Goal: Transaction & Acquisition: Obtain resource

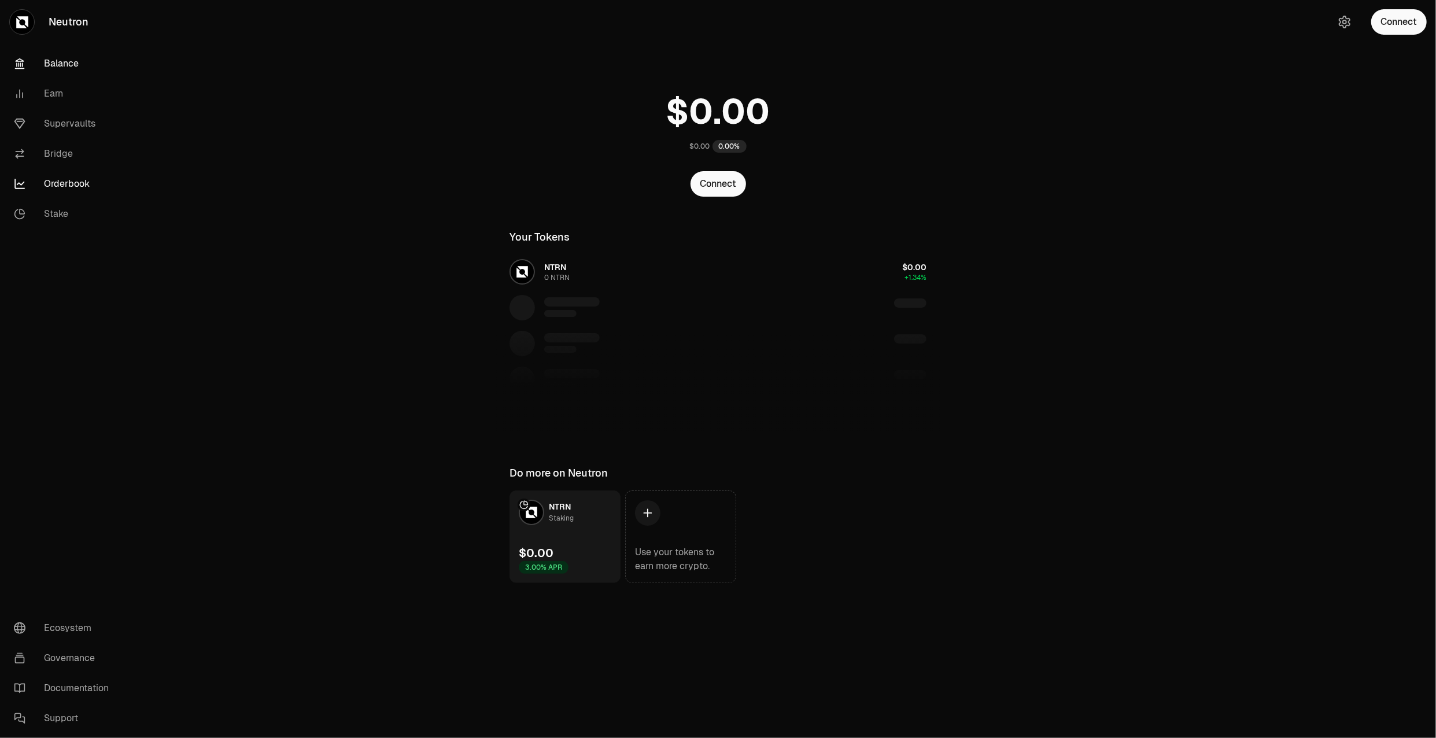
click at [60, 176] on link "Orderbook" at bounding box center [65, 184] width 120 height 30
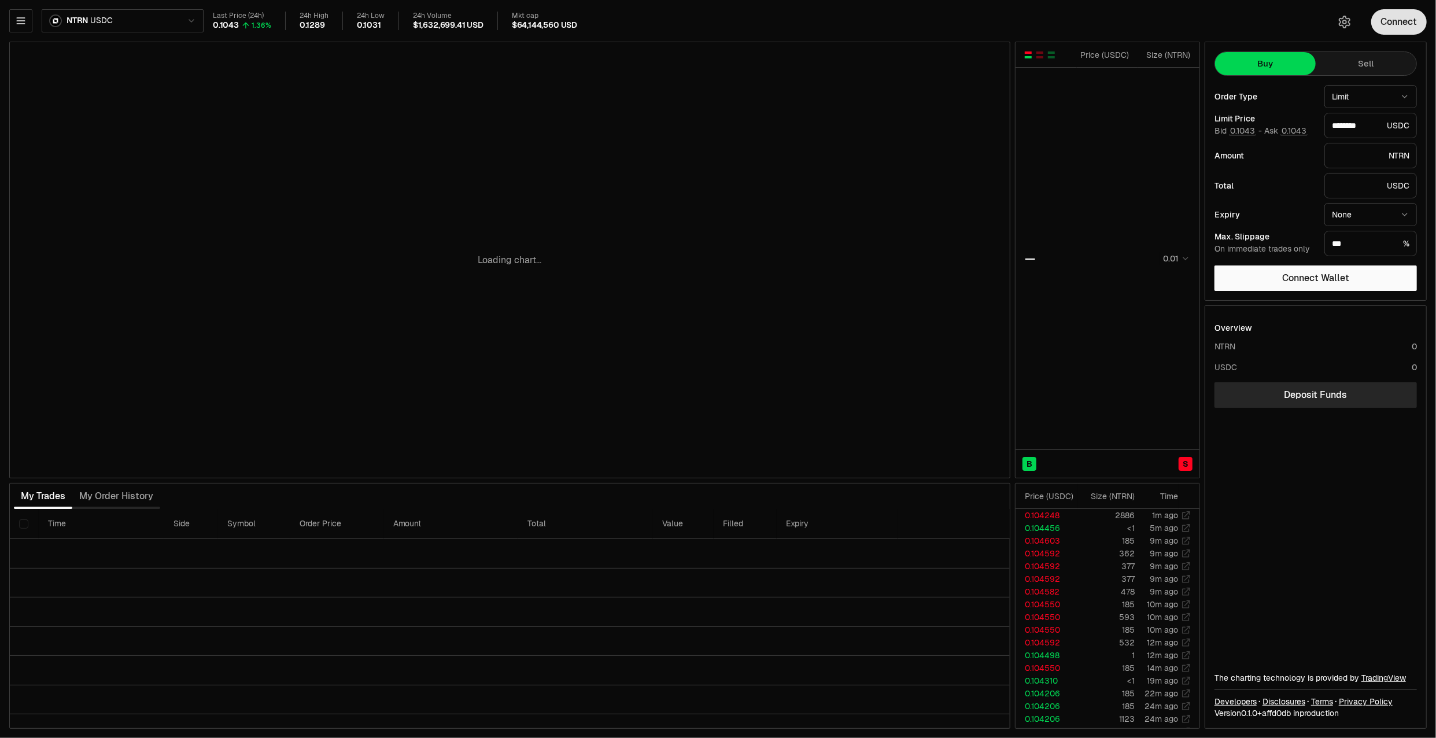
click at [1387, 20] on button "Connect" at bounding box center [1399, 21] width 56 height 25
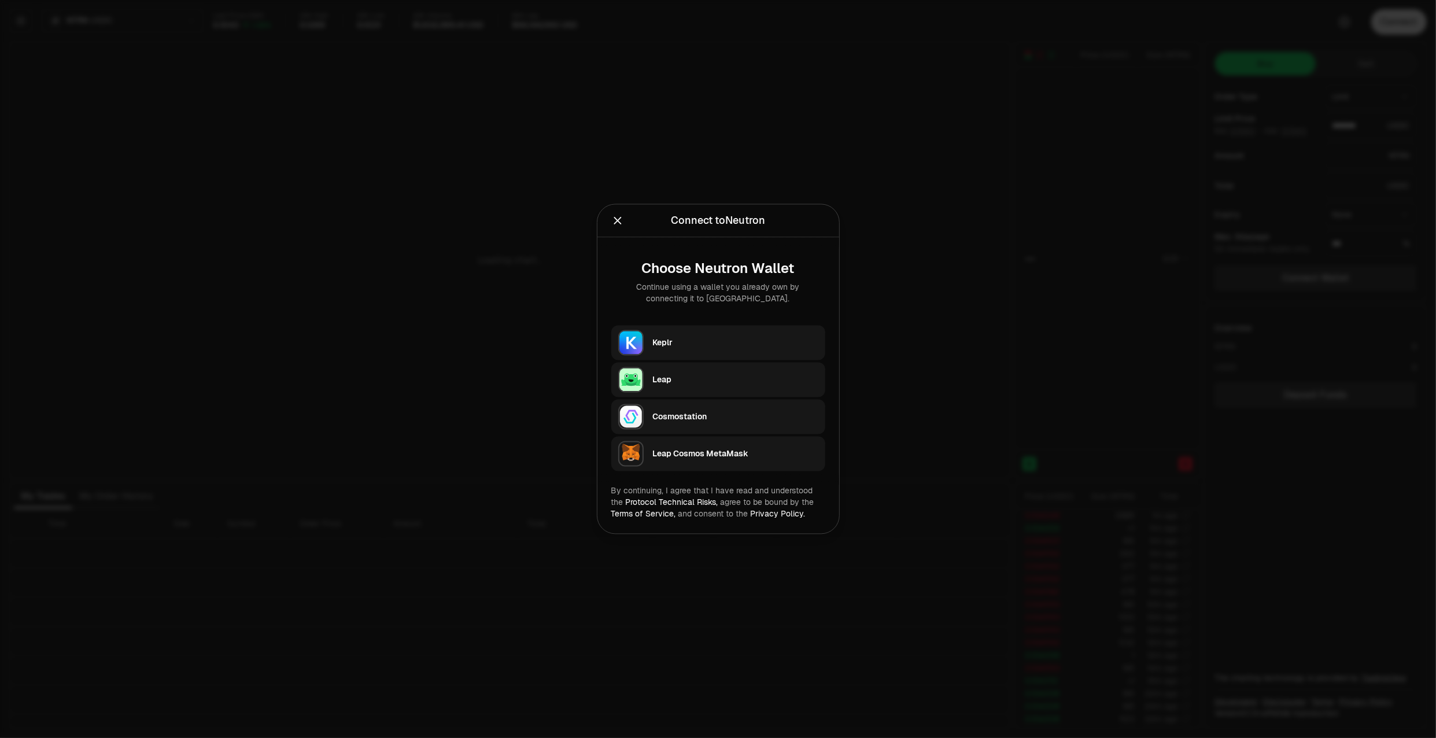
click at [706, 327] on button "Keplr" at bounding box center [718, 343] width 214 height 35
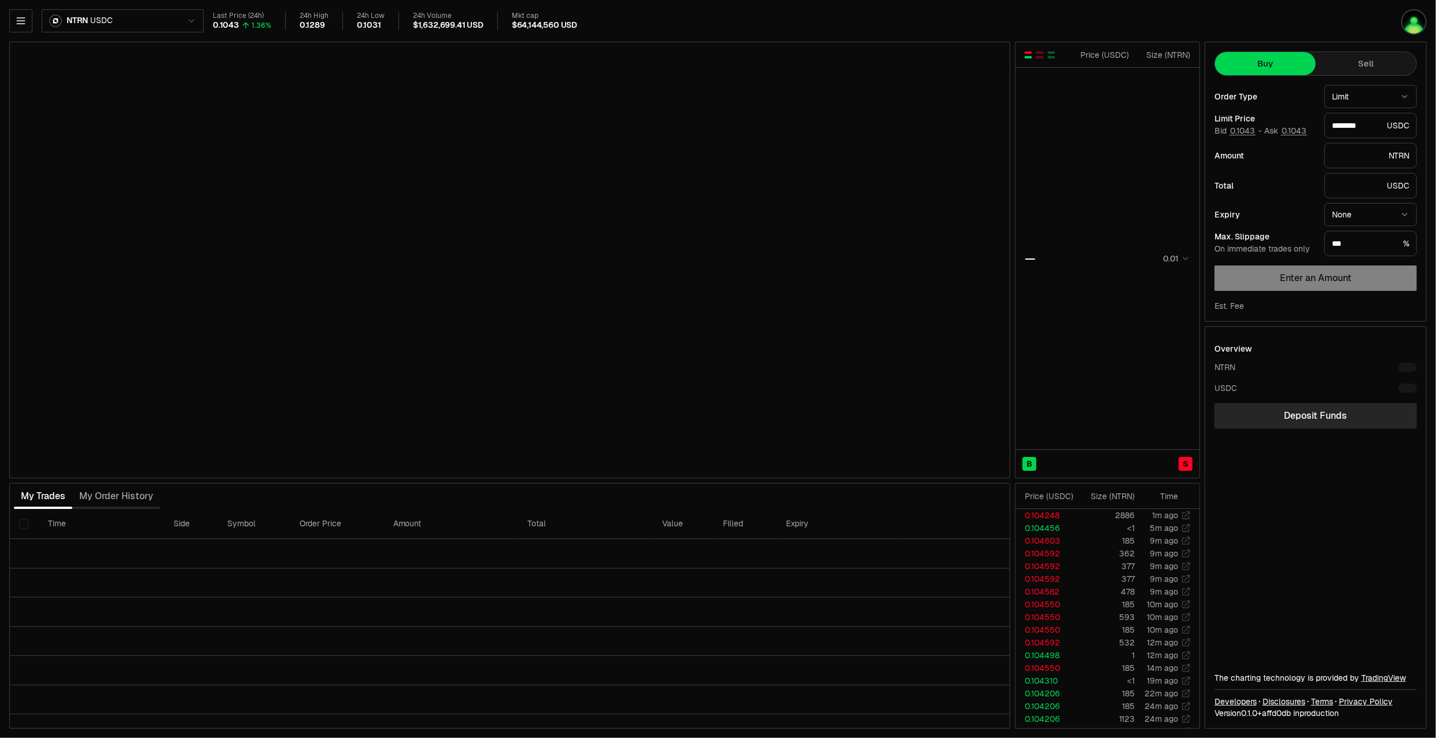
type input "********"
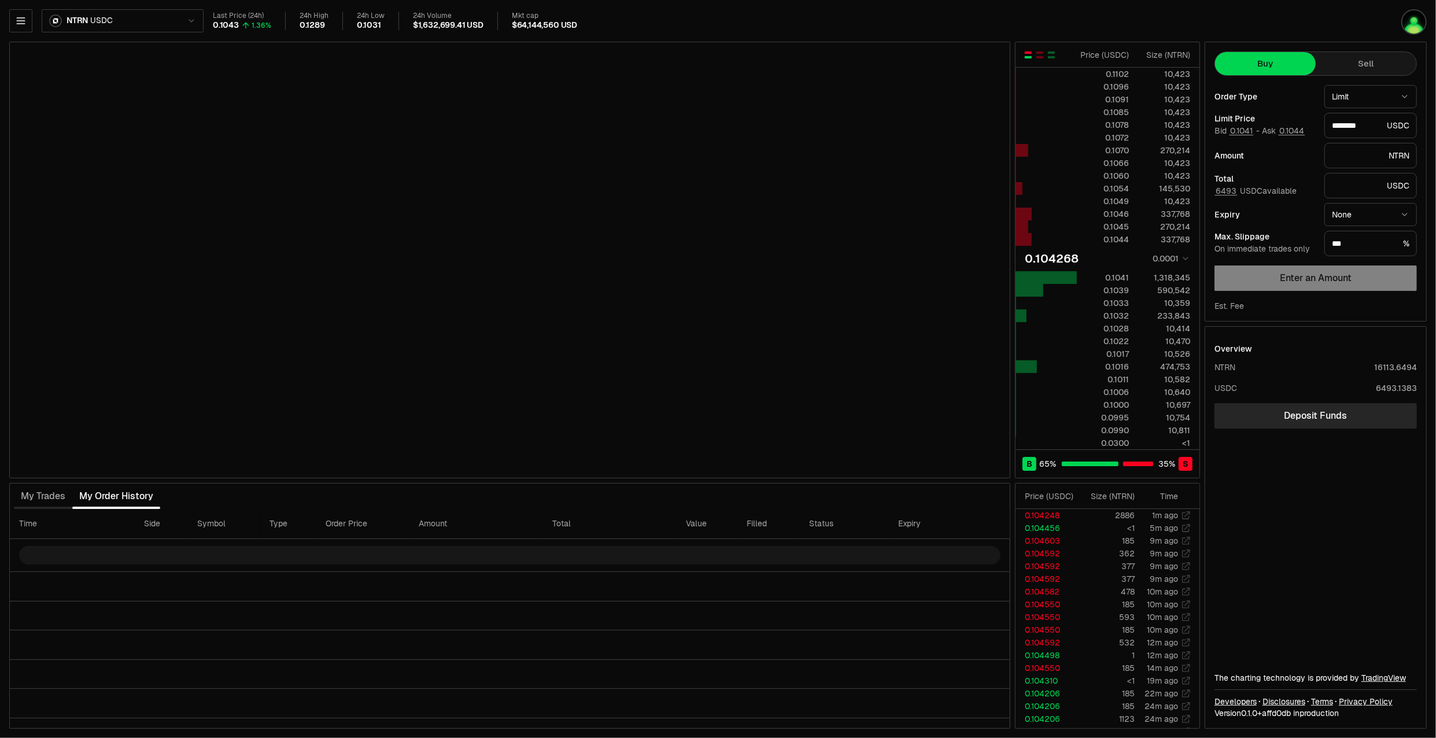
click at [195, 21] on html "Neutron Balance Earn Supervaults Bridge Orderbook Stake Ecosystem Governance Do…" at bounding box center [718, 369] width 1436 height 738
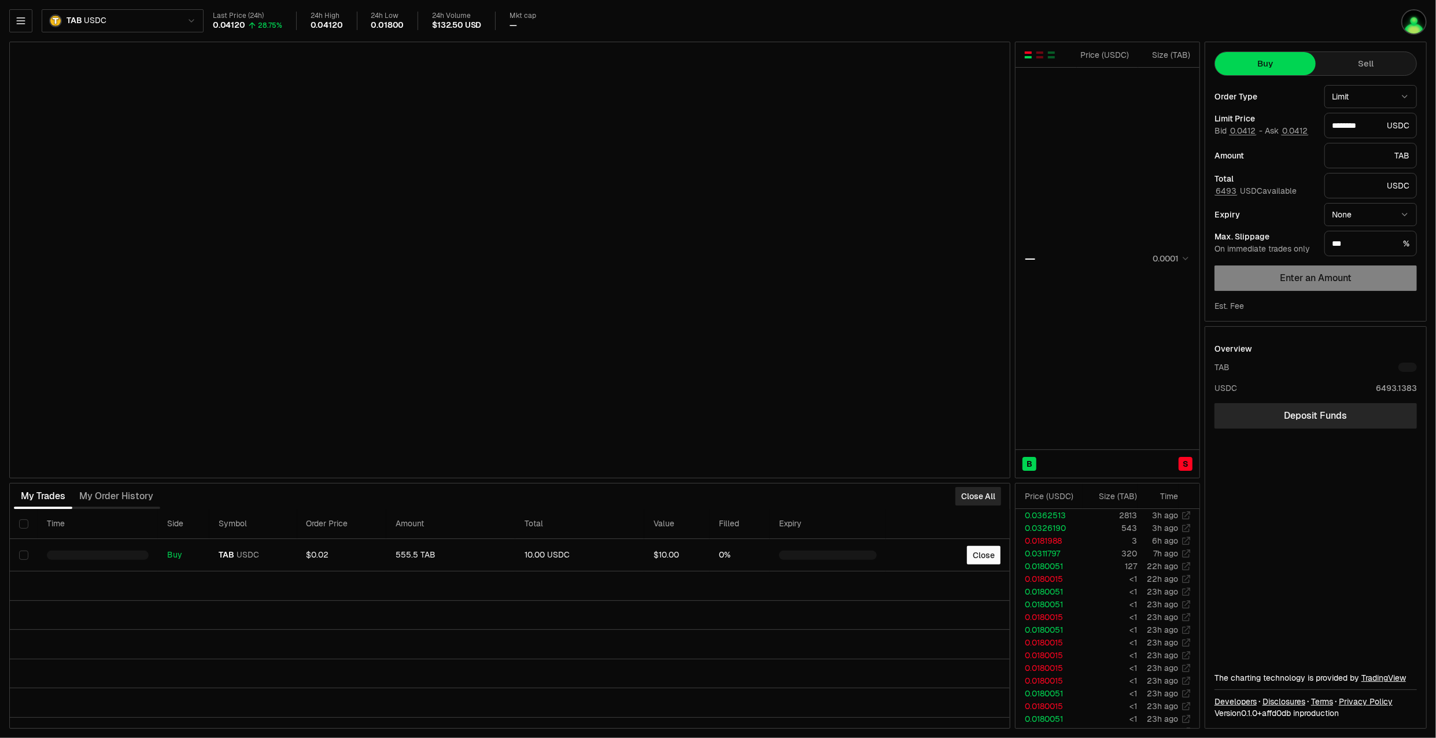
type input "********"
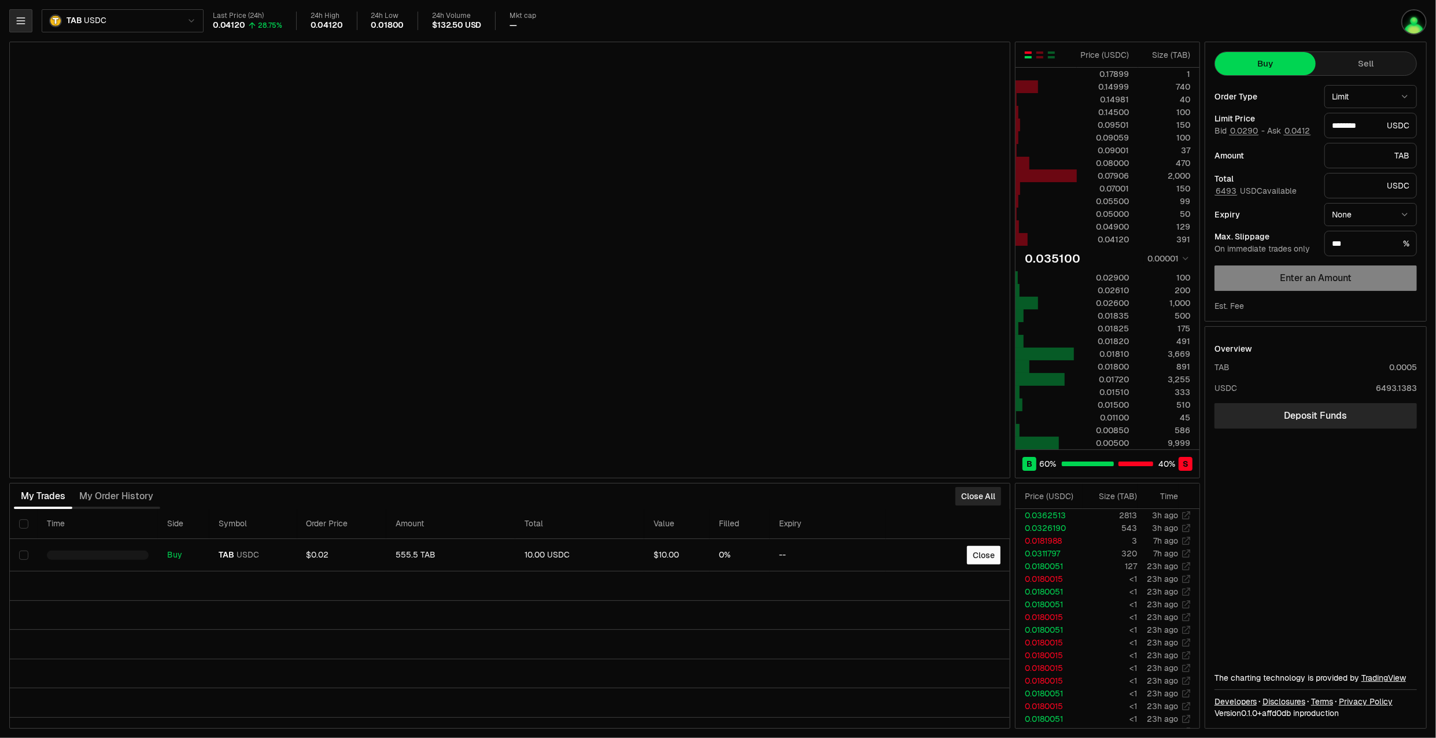
click at [20, 19] on icon "button" at bounding box center [21, 21] width 12 height 12
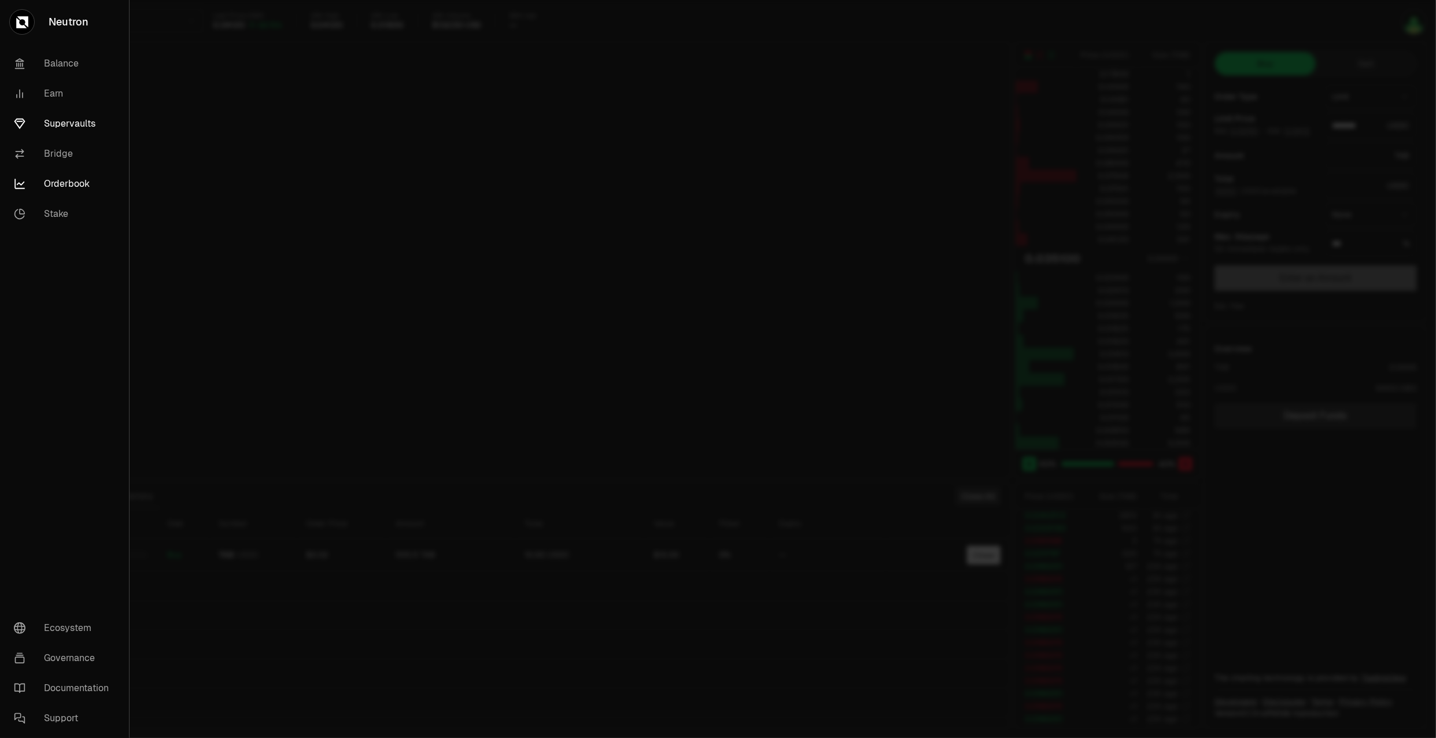
click at [73, 117] on link "Supervaults" at bounding box center [65, 124] width 120 height 30
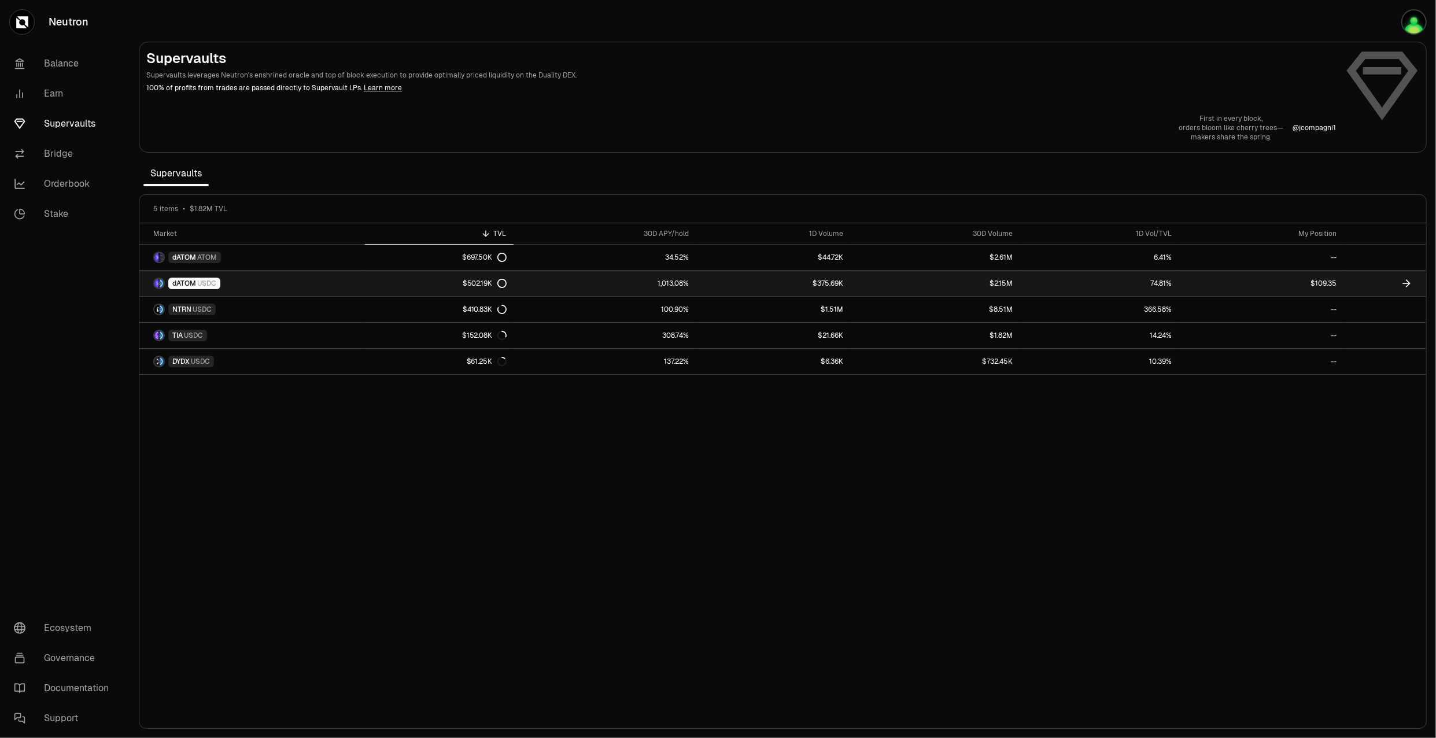
click at [291, 290] on link "dATOM USDC" at bounding box center [252, 283] width 226 height 25
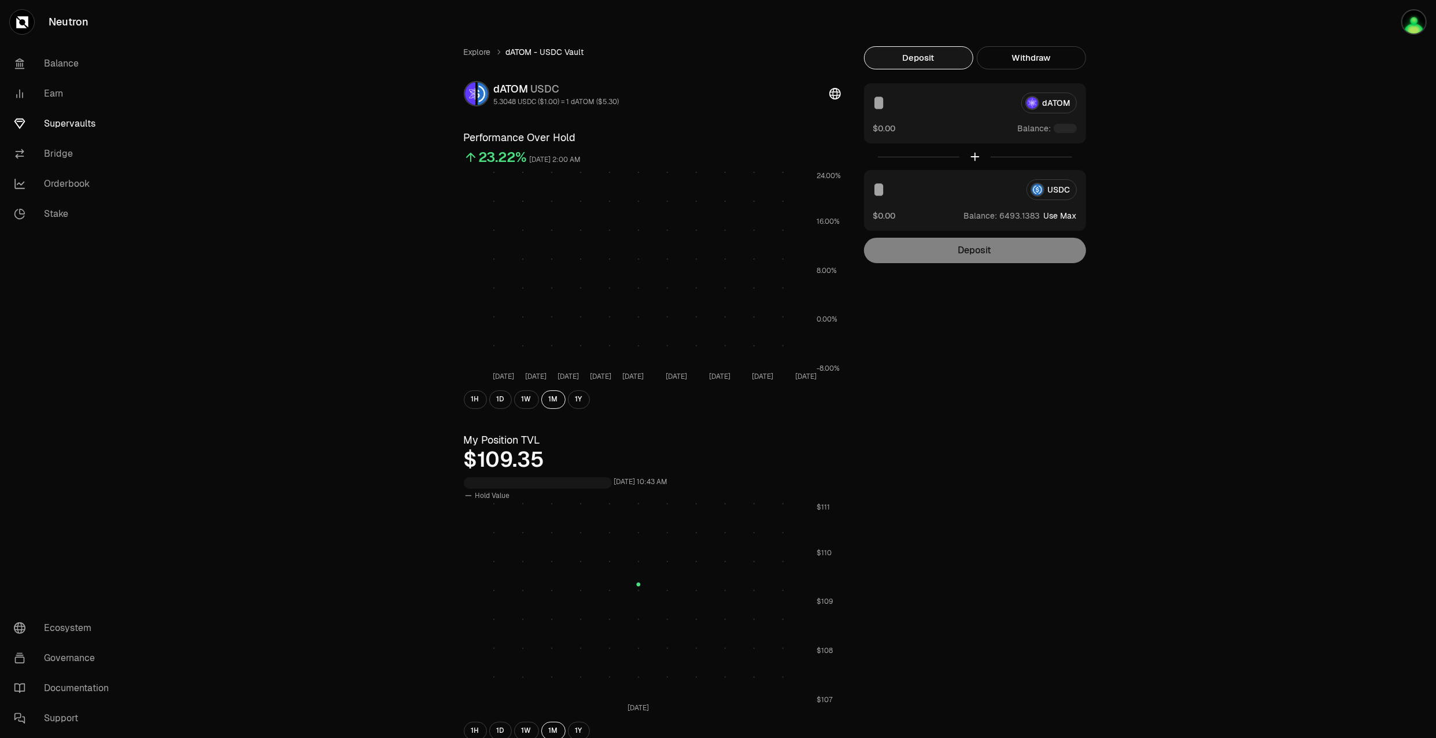
scroll to position [332, 0]
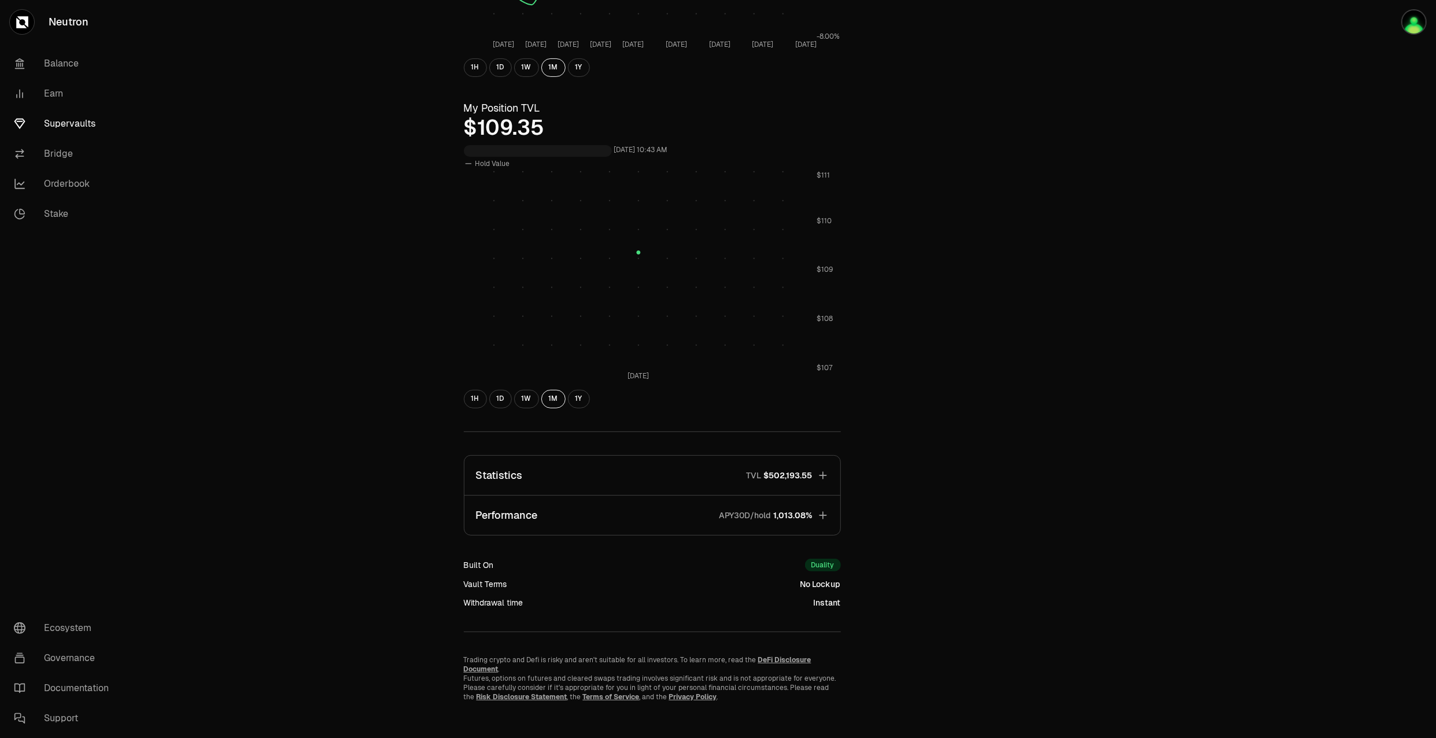
click at [660, 511] on button "Performance APY30D/hold 1,013.08%" at bounding box center [652, 515] width 376 height 39
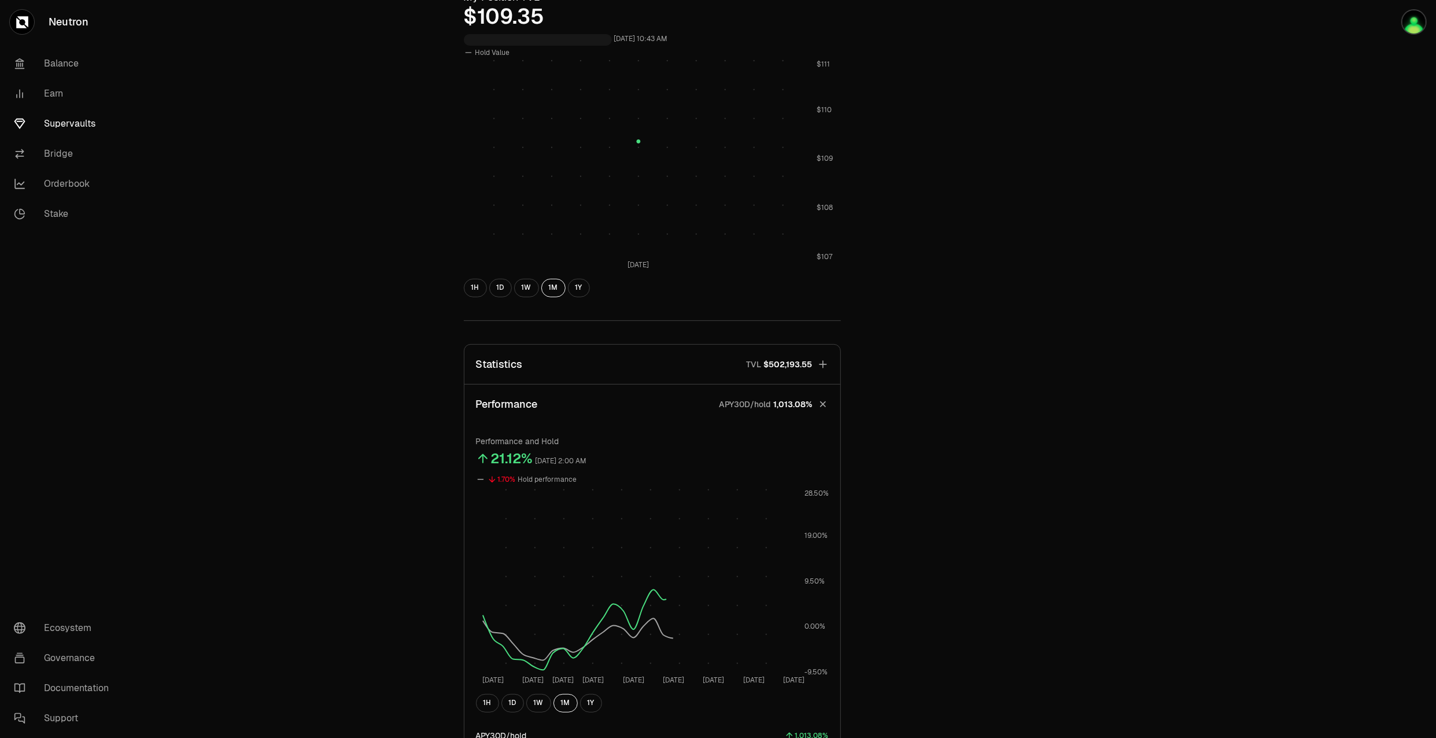
scroll to position [653, 0]
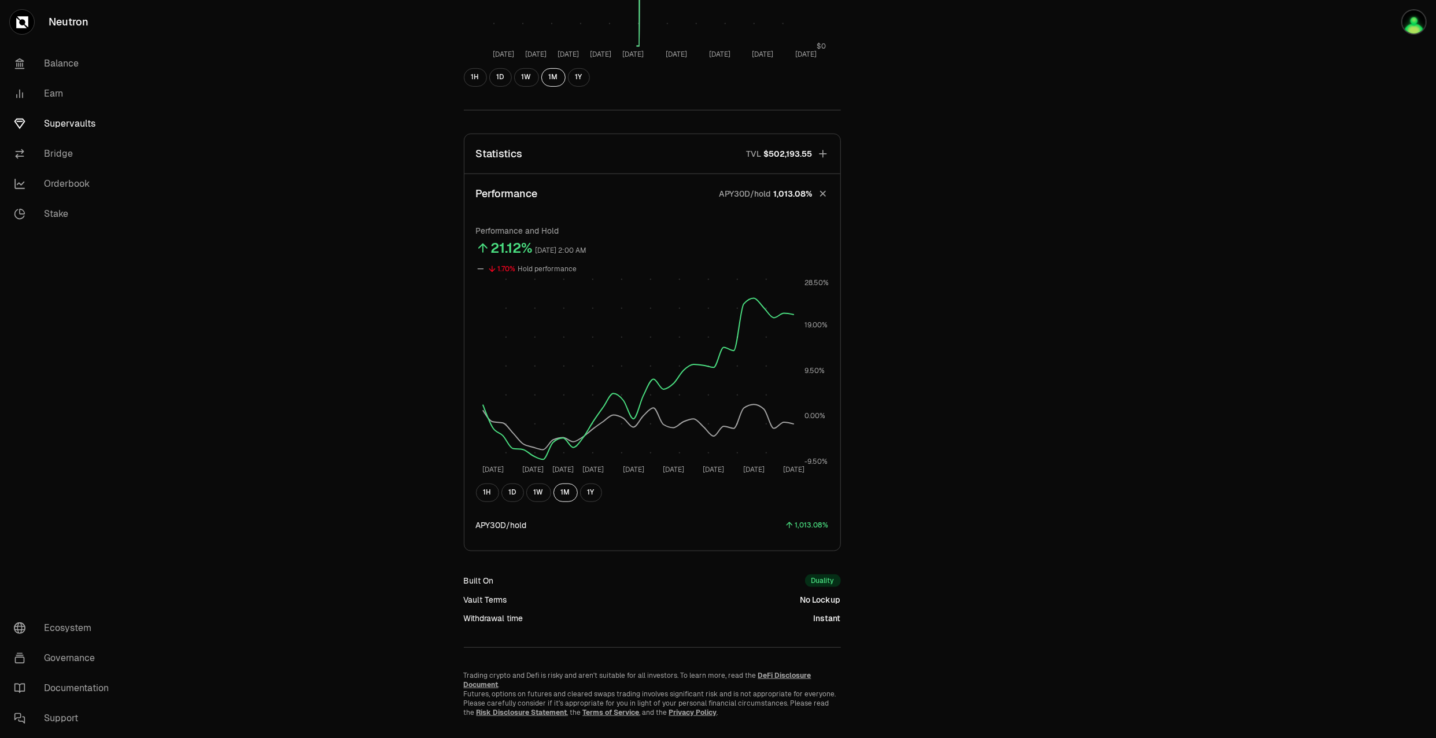
click at [649, 153] on button "Statistics TVL $502,193.55" at bounding box center [652, 153] width 376 height 39
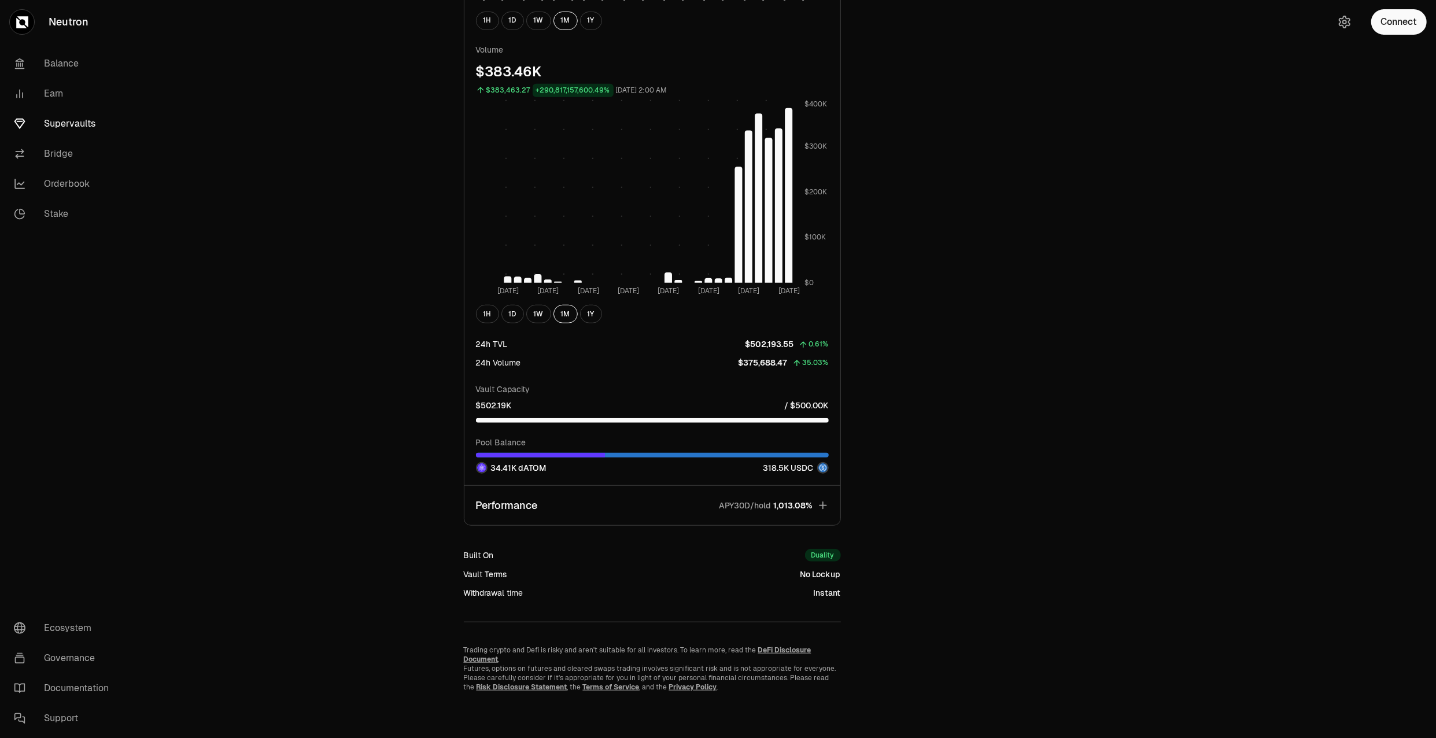
scroll to position [515, 0]
